Goal: Task Accomplishment & Management: Complete application form

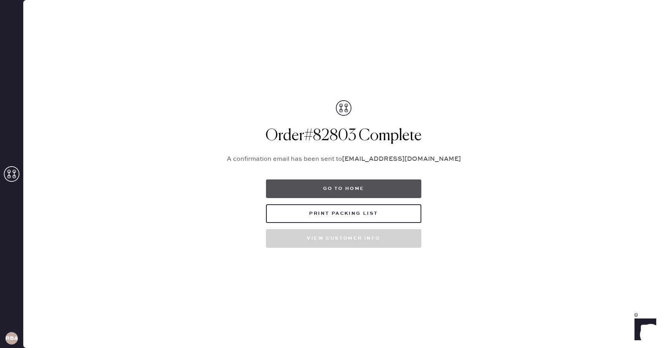
click at [350, 197] on button "Go to home" at bounding box center [343, 188] width 155 height 19
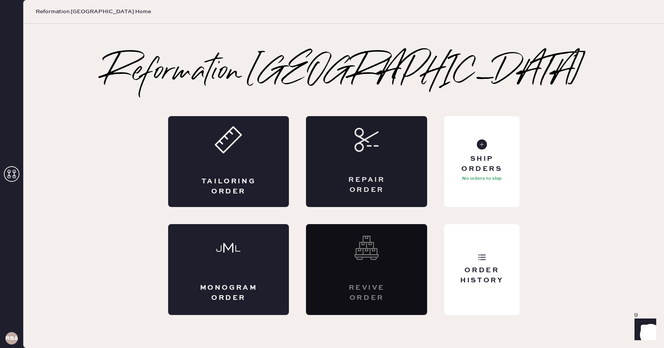
click at [404, 146] on div "Repair Order" at bounding box center [366, 161] width 121 height 91
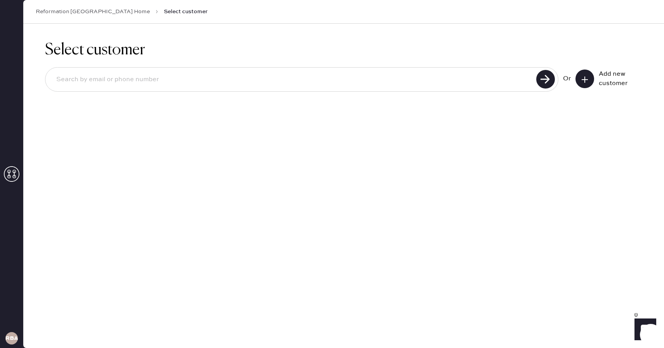
click at [582, 80] on icon at bounding box center [585, 80] width 8 height 8
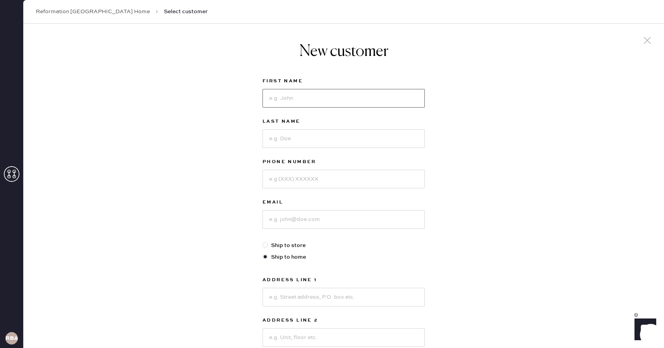
click at [283, 103] on input at bounding box center [344, 98] width 162 height 19
type input "[PERSON_NAME]"
click at [287, 173] on input at bounding box center [344, 179] width 162 height 19
type input "3392031593"
click at [285, 145] on input at bounding box center [344, 138] width 162 height 19
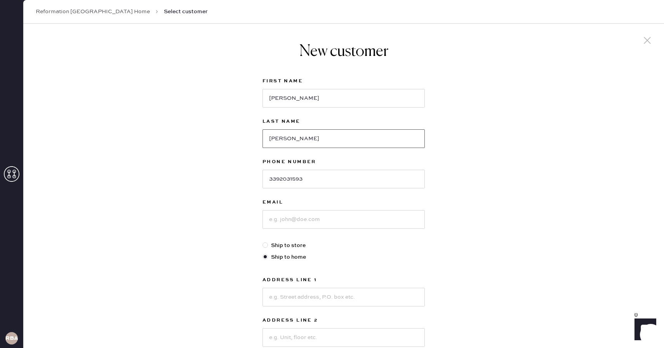
type input "[PERSON_NAME]"
click at [286, 221] on input at bounding box center [344, 219] width 162 height 19
type input "[EMAIL_ADDRESS][PERSON_NAME][DOMAIN_NAME]"
click at [266, 246] on div at bounding box center [265, 244] width 5 height 5
click at [263, 242] on input "Ship to store" at bounding box center [263, 241] width 0 height 0
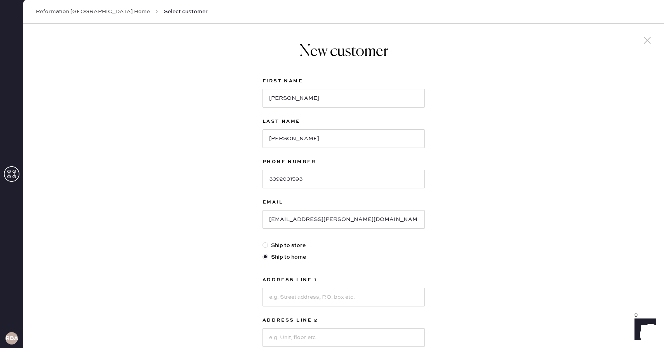
radio input "true"
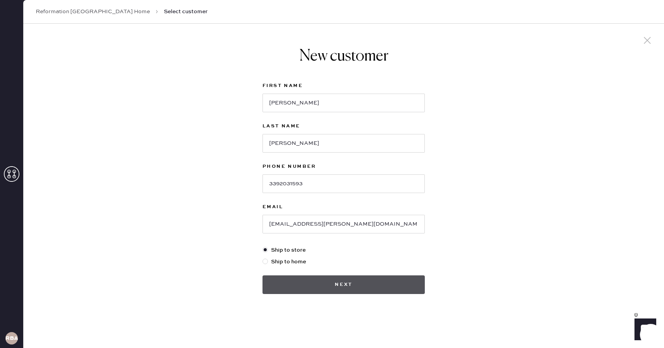
click at [321, 279] on button "Next" at bounding box center [344, 284] width 162 height 19
click at [341, 281] on button "Next" at bounding box center [344, 284] width 162 height 19
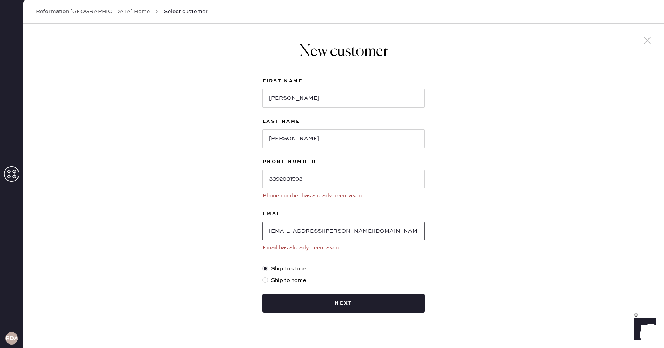
click at [304, 233] on input "[EMAIL_ADDRESS][PERSON_NAME][DOMAIN_NAME]" at bounding box center [344, 231] width 162 height 19
click at [98, 9] on link "Reformation [GEOGRAPHIC_DATA] Home" at bounding box center [93, 12] width 114 height 8
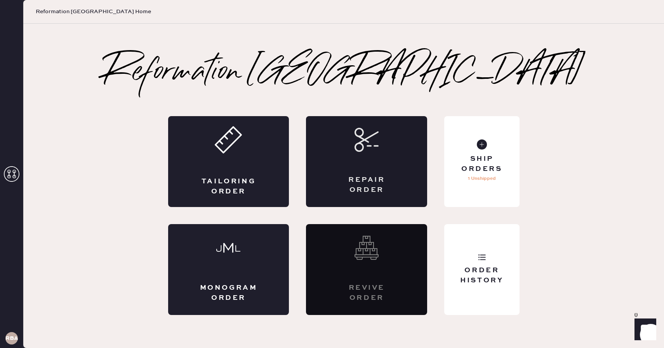
click at [332, 155] on div "Repair Order" at bounding box center [366, 161] width 121 height 91
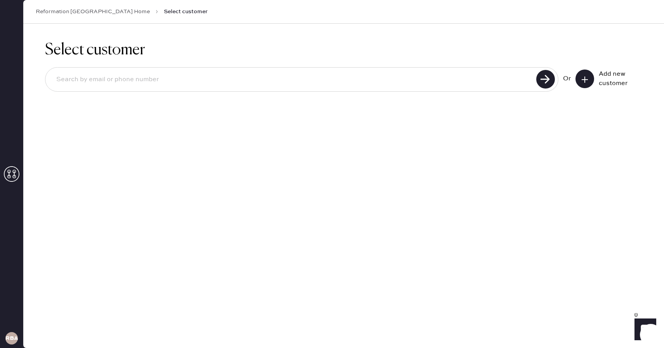
click at [202, 76] on input at bounding box center [292, 80] width 484 height 18
paste input "[EMAIL_ADDRESS][PERSON_NAME][DOMAIN_NAME]"
type input "[EMAIL_ADDRESS][PERSON_NAME][DOMAIN_NAME]"
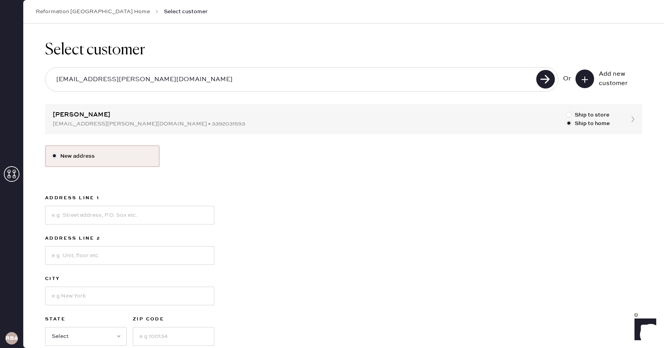
click at [92, 124] on div "Select customer [EMAIL_ADDRESS][PERSON_NAME][DOMAIN_NAME] Or Add new customer […" at bounding box center [343, 207] width 641 height 367
click at [82, 119] on div "Select customer [EMAIL_ADDRESS][PERSON_NAME][DOMAIN_NAME] Or Add new customer […" at bounding box center [343, 207] width 641 height 367
click at [570, 115] on div at bounding box center [568, 114] width 5 height 5
click at [567, 111] on input "Ship to store" at bounding box center [566, 111] width 0 height 0
radio input "true"
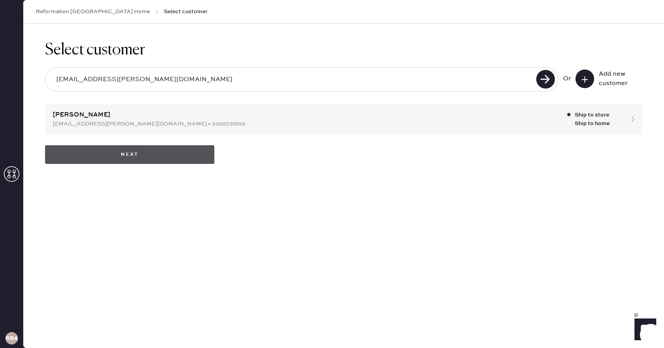
click at [177, 158] on button "Next" at bounding box center [129, 154] width 169 height 19
click at [87, 157] on button "Next" at bounding box center [129, 154] width 169 height 19
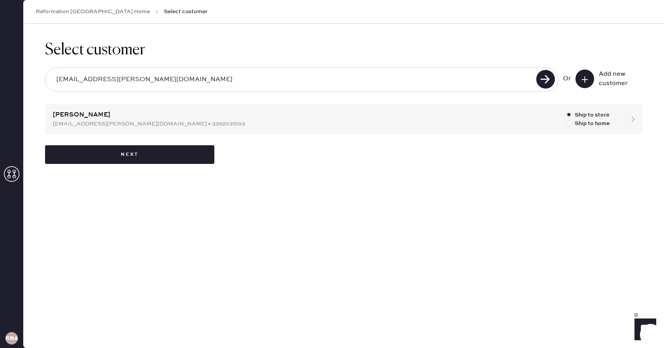
click at [244, 110] on div "Select customer [EMAIL_ADDRESS][PERSON_NAME][DOMAIN_NAME] Or Add new customer […" at bounding box center [343, 102] width 641 height 157
click at [204, 119] on div "Select customer [EMAIL_ADDRESS][PERSON_NAME][DOMAIN_NAME] Or Add new customer […" at bounding box center [343, 102] width 641 height 157
click at [92, 121] on div "Select customer [EMAIL_ADDRESS][PERSON_NAME][DOMAIN_NAME] Or Add new customer […" at bounding box center [343, 102] width 641 height 157
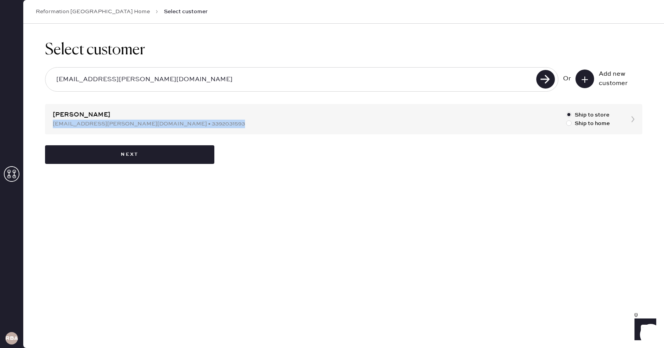
click at [92, 121] on div "Select customer [EMAIL_ADDRESS][PERSON_NAME][DOMAIN_NAME] Or Add new customer […" at bounding box center [343, 102] width 641 height 157
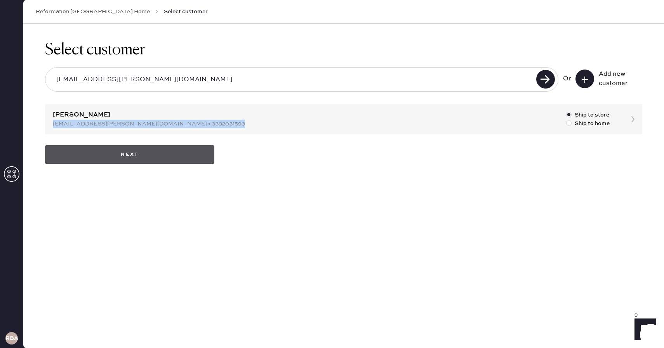
click at [136, 157] on button "Next" at bounding box center [129, 154] width 169 height 19
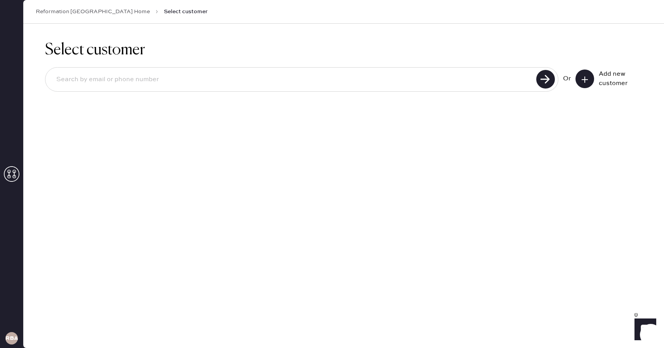
click at [142, 85] on input at bounding box center [292, 80] width 484 height 18
paste input "[EMAIL_ADDRESS][PERSON_NAME][DOMAIN_NAME]"
type input "[EMAIL_ADDRESS][PERSON_NAME][DOMAIN_NAME]"
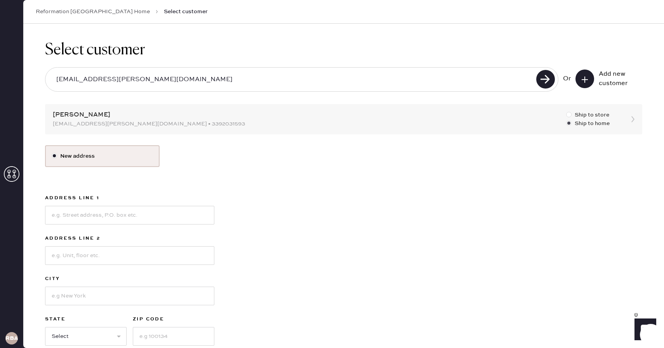
click at [569, 113] on div at bounding box center [568, 114] width 5 height 5
click at [567, 111] on input "Ship to store" at bounding box center [566, 111] width 0 height 0
radio input "true"
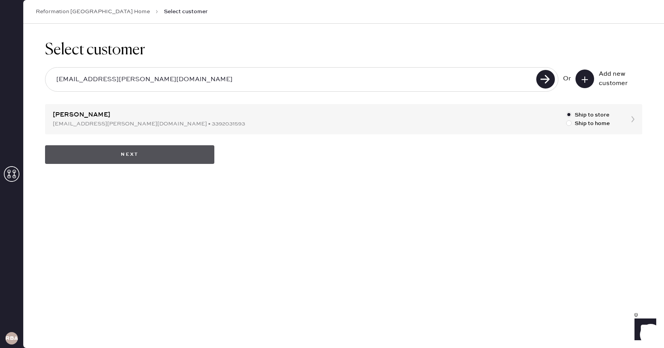
click at [102, 159] on button "Next" at bounding box center [129, 154] width 169 height 19
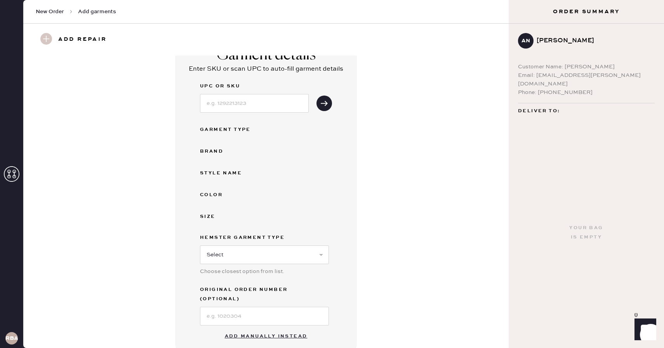
scroll to position [9, 0]
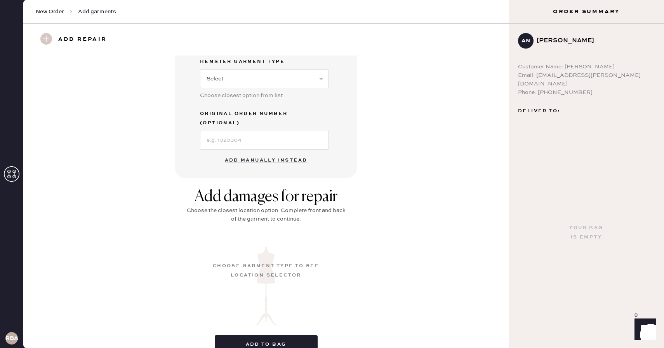
click at [247, 153] on button "Add manually instead" at bounding box center [266, 161] width 92 height 16
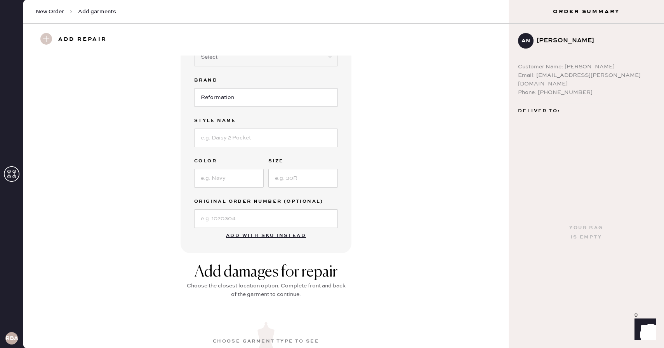
scroll to position [0, 0]
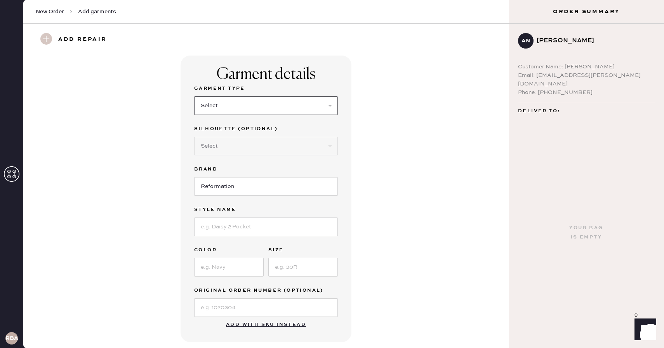
click at [229, 104] on select "Select Basic Skirt Jeans Leggings Pants Shorts Basic Sleeved Dress Basic Sleeve…" at bounding box center [266, 105] width 144 height 19
select select "7"
click at [194, 96] on select "Select Basic Skirt Jeans Leggings Pants Shorts Basic Sleeved Dress Basic Sleeve…" at bounding box center [266, 105] width 144 height 19
click at [220, 226] on input at bounding box center [266, 227] width 144 height 19
type input "Babette Dress"
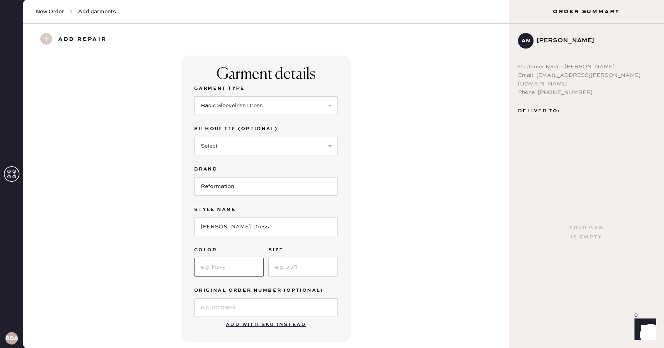
click at [235, 268] on input at bounding box center [229, 267] width 70 height 19
type input "Black"
click at [280, 269] on input at bounding box center [303, 267] width 70 height 19
type input "8"
click at [244, 301] on input at bounding box center [266, 307] width 144 height 19
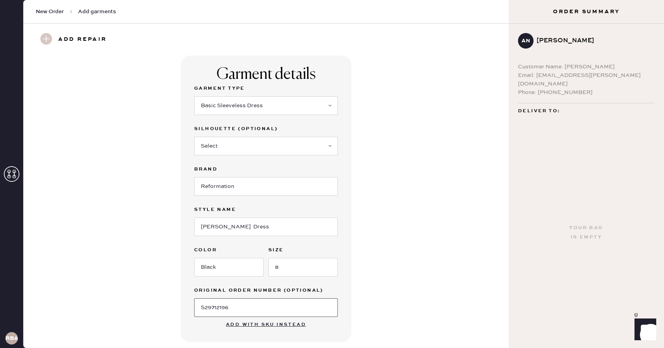
type input "S29712196"
click at [390, 302] on div "Garment details Garment Type Select Basic Skirt Jeans Leggings Pants Shorts Bas…" at bounding box center [266, 199] width 458 height 287
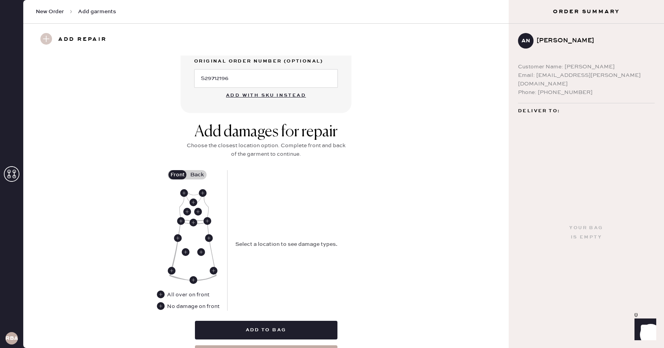
scroll to position [242, 0]
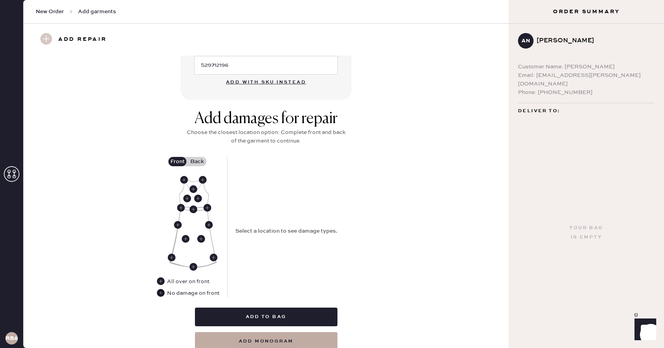
click at [161, 295] on use at bounding box center [161, 293] width 8 height 8
click at [201, 160] on label "Back" at bounding box center [196, 161] width 19 height 9
click at [197, 162] on input "Back" at bounding box center [197, 162] width 0 height 0
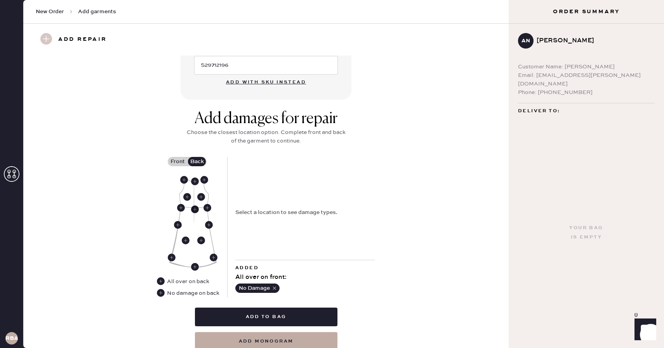
click at [195, 208] on use at bounding box center [195, 210] width 8 height 8
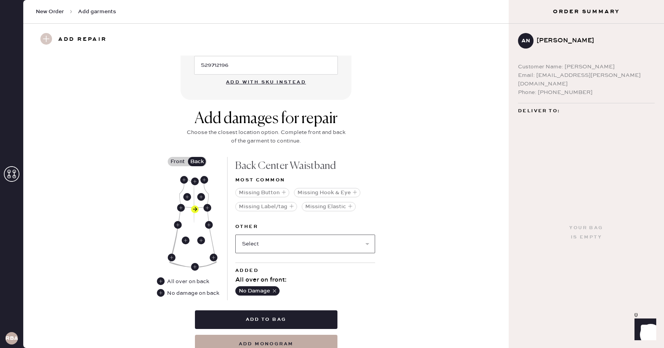
click at [329, 247] on select "Select Broken / Ripped Hem Broken Beads Broken Belt Loop Broken Button Broken C…" at bounding box center [305, 244] width 140 height 19
select select "1611"
click at [235, 235] on select "Select Broken / Ripped Hem Broken Beads Broken Belt Loop Broken Button Broken C…" at bounding box center [305, 244] width 140 height 19
select select
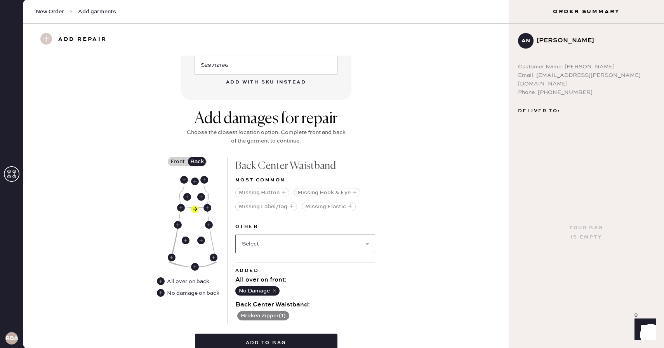
scroll to position [296, 0]
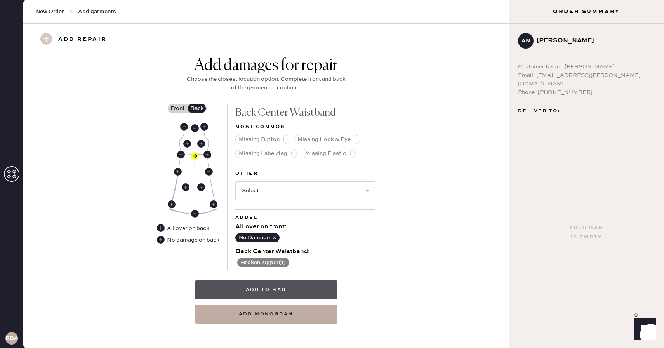
click at [293, 284] on button "Add to bag" at bounding box center [266, 290] width 143 height 19
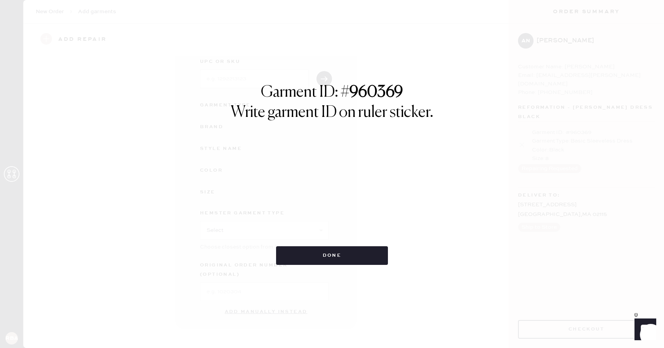
scroll to position [34, 0]
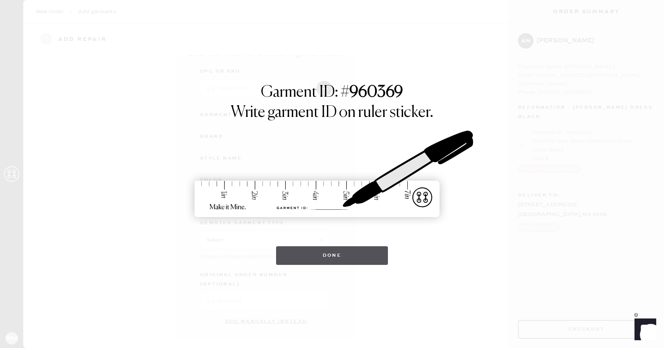
click at [372, 251] on button "Done" at bounding box center [332, 255] width 112 height 19
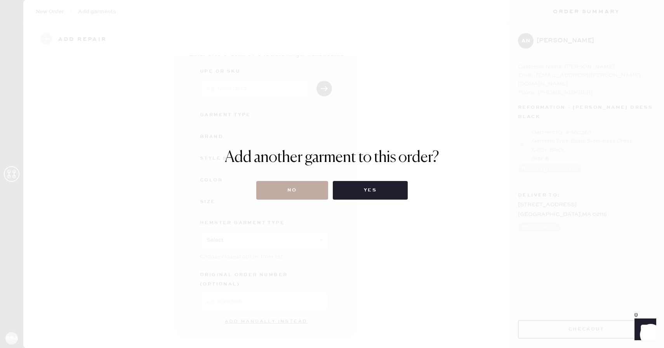
click at [320, 192] on button "No" at bounding box center [292, 190] width 72 height 19
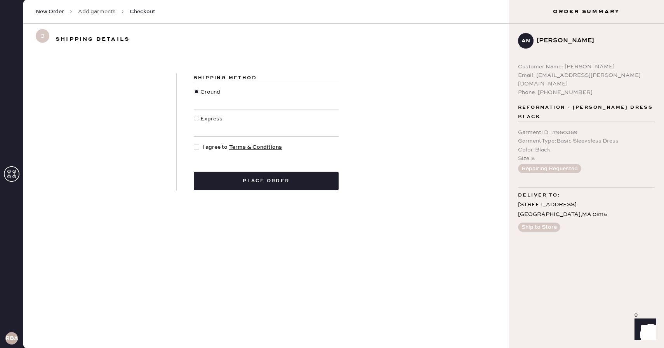
click at [200, 146] on div at bounding box center [198, 147] width 9 height 9
click at [194, 143] on input "I agree to Terms & Conditions" at bounding box center [194, 143] width 0 height 0
checkbox input "true"
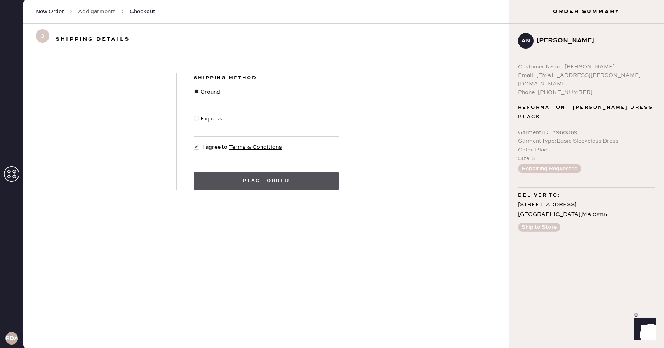
click at [230, 184] on button "Place order" at bounding box center [266, 181] width 145 height 19
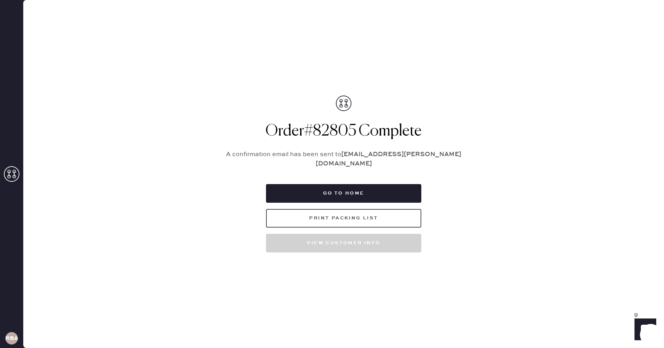
click at [332, 209] on button "Print Packing List" at bounding box center [343, 218] width 155 height 19
